Goal: Find specific page/section: Find specific page/section

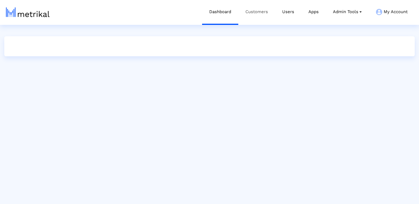
click at [252, 12] on link "Customers" at bounding box center [256, 12] width 37 height 24
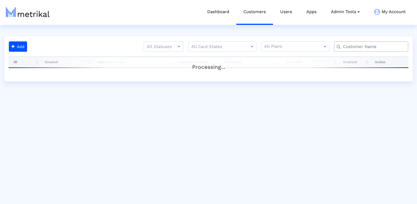
click at [357, 49] on input "text" at bounding box center [372, 47] width 67 height 6
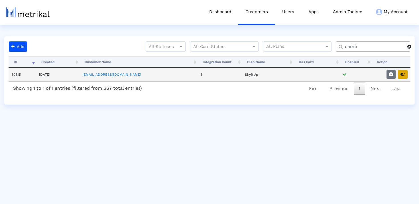
type input "camfr"
click at [401, 76] on button "button" at bounding box center [403, 74] width 10 height 9
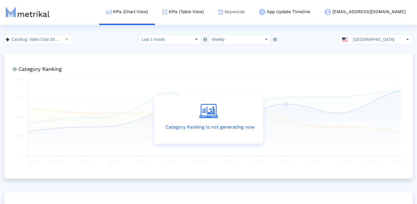
click at [252, 12] on link "Keywords" at bounding box center [231, 12] width 41 height 24
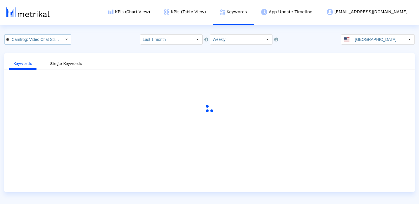
click at [42, 41] on input "Camfrog: Video Chat Strangers < com.camshare.camfrog.android >" at bounding box center [34, 40] width 51 height 10
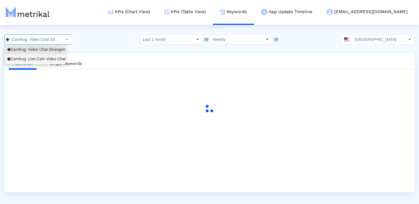
click at [40, 59] on div "Camfrog: Live Cam Video Chat <694578768>" at bounding box center [34, 58] width 55 height 5
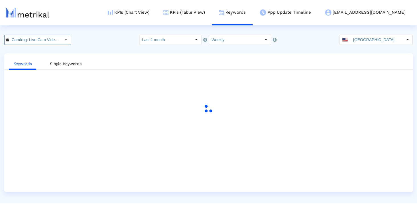
scroll to position [0, 41]
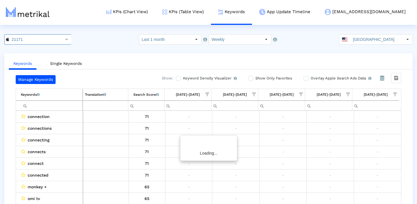
click at [90, 34] on div "21171 Pull down to refresh... Release to refresh... Refreshing... Camfrog: Vide…" at bounding box center [208, 39] width 417 height 10
click at [47, 43] on input "Camfrog: Live Cam Video Chat < 694578768 >" at bounding box center [34, 40] width 51 height 10
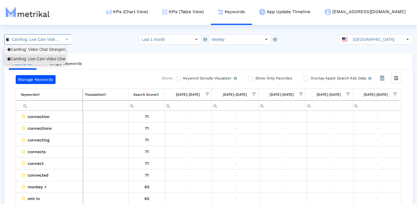
click at [45, 58] on div "Camfrog: Live Cam Video Chat <694578768>" at bounding box center [34, 58] width 55 height 5
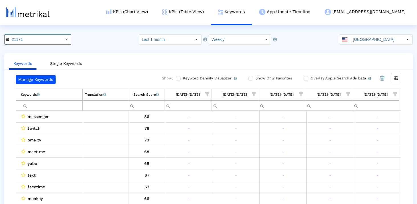
click at [102, 28] on html "KPIs (Chart View) KPIs (Table View) Keywords App Update Timeline camfrog@shyftu…" at bounding box center [208, 107] width 417 height 215
click at [397, 93] on span "Show filter options for column '08/31/25-09/06/25'" at bounding box center [395, 94] width 4 height 4
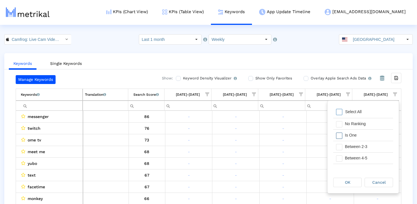
click at [341, 135] on span "Filter options" at bounding box center [339, 135] width 6 height 6
click at [341, 149] on span "Filter options" at bounding box center [339, 147] width 6 height 6
click at [341, 156] on span "Filter options" at bounding box center [339, 158] width 6 height 6
click at [339, 150] on span "Filter options" at bounding box center [339, 150] width 6 height 6
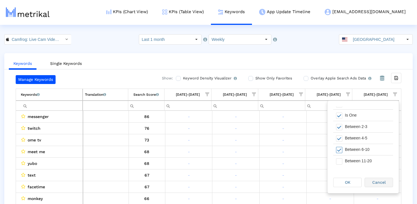
click at [381, 182] on span "Cancel" at bounding box center [379, 182] width 13 height 5
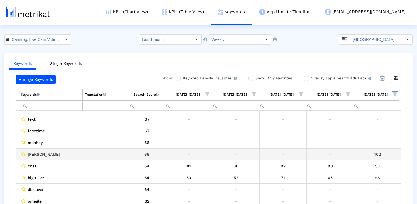
scroll to position [56, 0]
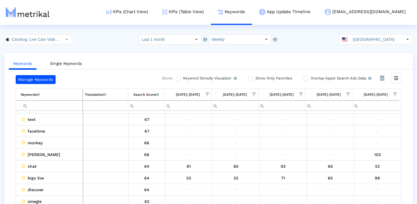
click at [396, 95] on span "Show filter options for column '08/31/25-09/06/25'" at bounding box center [395, 94] width 4 height 4
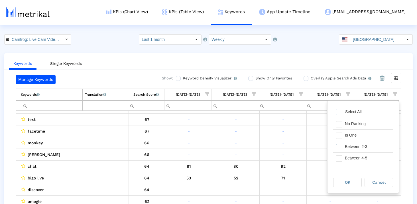
click at [336, 141] on div "Filter options" at bounding box center [337, 146] width 9 height 11
click at [336, 136] on span "Filter options" at bounding box center [339, 135] width 6 height 6
click at [337, 157] on span "Filter options" at bounding box center [339, 158] width 6 height 6
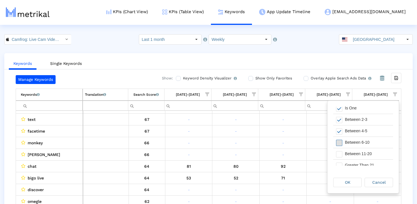
click at [338, 143] on span "Filter options" at bounding box center [339, 142] width 6 height 6
click at [348, 180] on span "OK" at bounding box center [347, 182] width 5 height 5
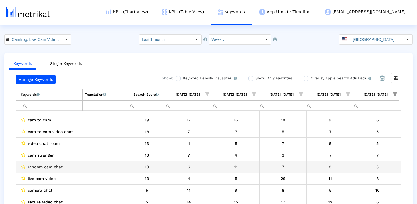
scroll to position [0, 0]
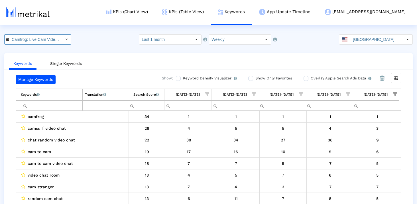
click at [46, 37] on input "Camfrog: Live Cam Video Chat < 694578768 >" at bounding box center [34, 40] width 51 height 10
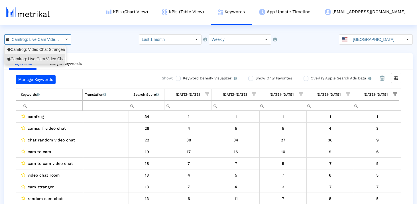
click at [43, 52] on div "Camfrog: Video Chat Strangers <com.camshare.camfrog.android>" at bounding box center [34, 49] width 55 height 5
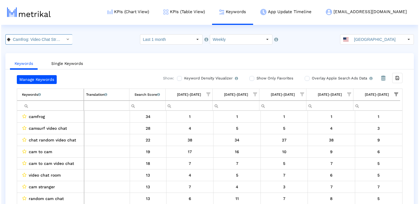
scroll to position [0, 78]
